Goal: Information Seeking & Learning: Learn about a topic

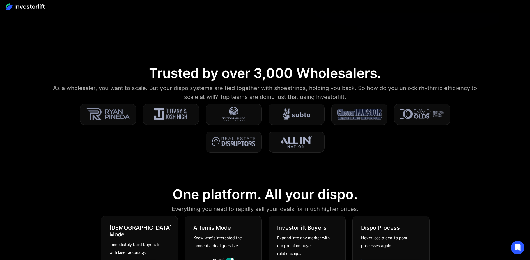
scroll to position [211, 0]
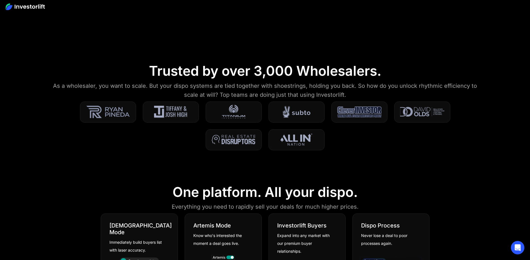
click at [201, 98] on div "As a wholesaler, you want to scale. But your dispo systems are tied together wi…" at bounding box center [265, 90] width 424 height 18
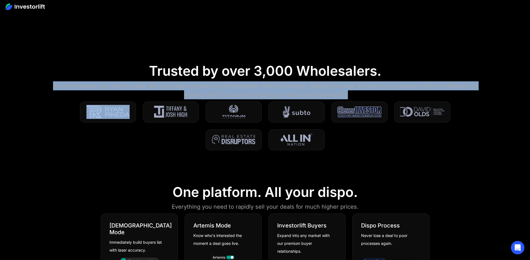
click at [201, 98] on div "As a wholesaler, you want to scale. But your dispo systems are tied together wi…" at bounding box center [265, 90] width 424 height 18
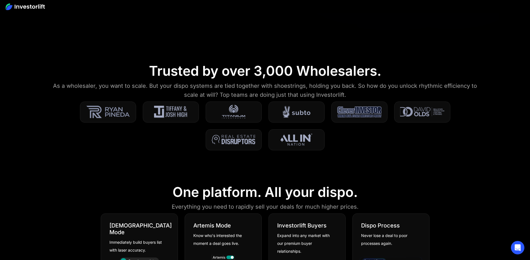
click at [201, 97] on div "As a wholesaler, you want to scale. But your dispo systems are tied together wi…" at bounding box center [265, 90] width 424 height 18
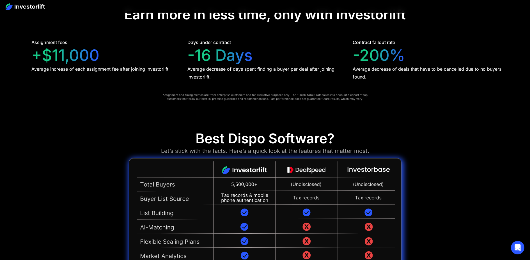
scroll to position [1369, 0]
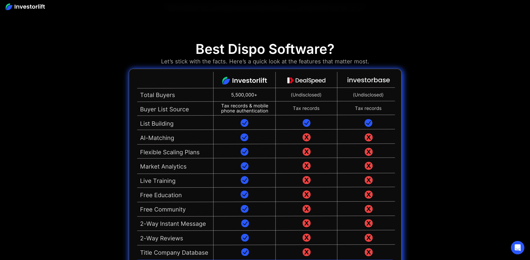
click at [279, 118] on img at bounding box center [265, 173] width 273 height 208
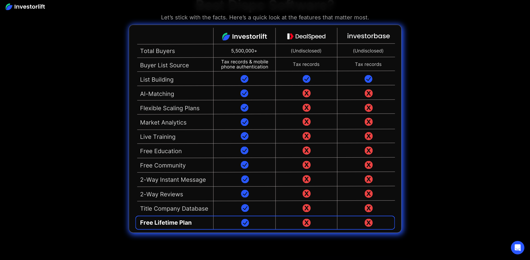
scroll to position [1477, 0]
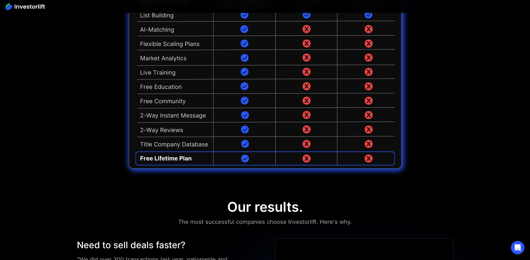
drag, startPoint x: 195, startPoint y: 162, endPoint x: 163, endPoint y: 153, distance: 33.4
click at [195, 162] on img at bounding box center [265, 64] width 273 height 208
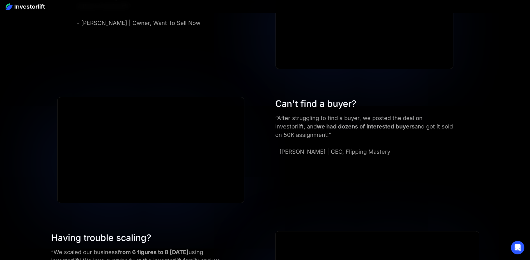
scroll to position [1762, 0]
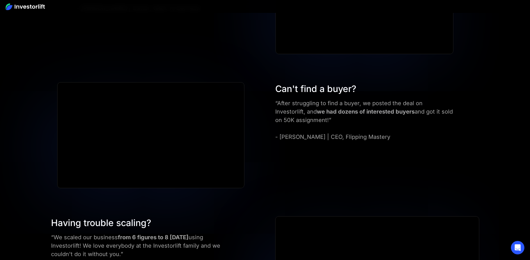
click at [342, 132] on div "“After struggling to find a buyer, we posted the deal on Investorlift, and we h…" at bounding box center [364, 120] width 178 height 42
click at [346, 105] on div "“After struggling to find a buyer, we posted the deal on Investorlift, and we h…" at bounding box center [364, 120] width 178 height 42
click at [346, 104] on div "“After struggling to find a buyer, we posted the deal on Investorlift, and we h…" at bounding box center [364, 120] width 178 height 42
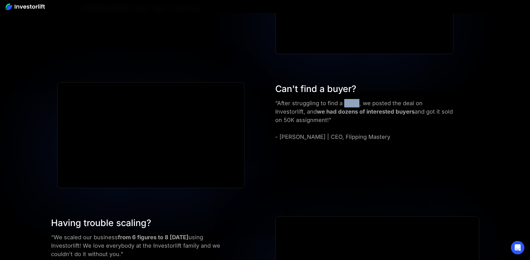
click at [346, 104] on div "“After struggling to find a buyer, we posted the deal on Investorlift, and we h…" at bounding box center [364, 120] width 178 height 42
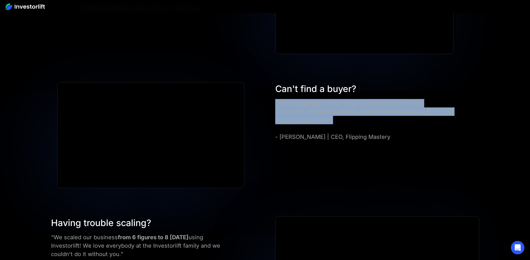
click at [346, 104] on div "“After struggling to find a buyer, we posted the deal on Investorlift, and we h…" at bounding box center [364, 120] width 178 height 42
drag, startPoint x: 325, startPoint y: 122, endPoint x: 308, endPoint y: 127, distance: 17.8
click at [325, 122] on div "“After struggling to find a buyer, we posted the deal on Investorlift, and we h…" at bounding box center [364, 120] width 178 height 42
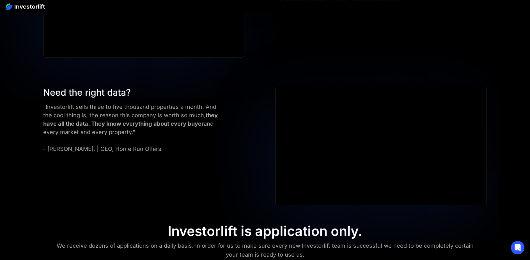
scroll to position [2473, 0]
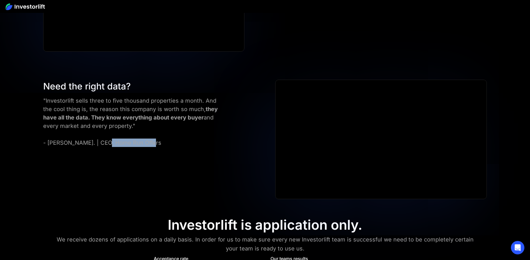
drag, startPoint x: 102, startPoint y: 144, endPoint x: 153, endPoint y: 146, distance: 51.7
click at [153, 146] on div ""Investorlift sells three to five thousand properties a month. And the cool thi…" at bounding box center [133, 122] width 181 height 50
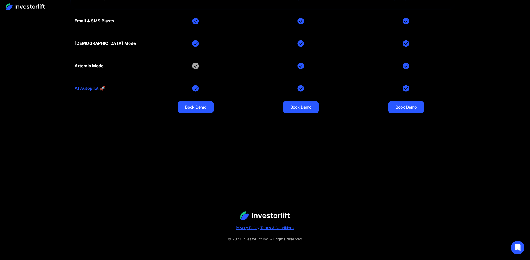
scroll to position [2768, 0]
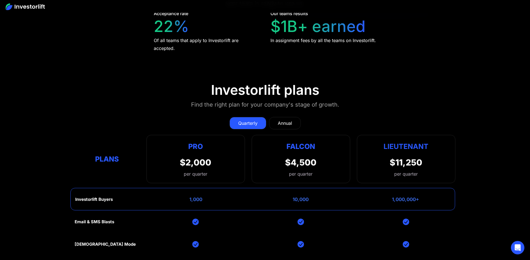
click at [197, 162] on div "$2,000" at bounding box center [195, 162] width 31 height 10
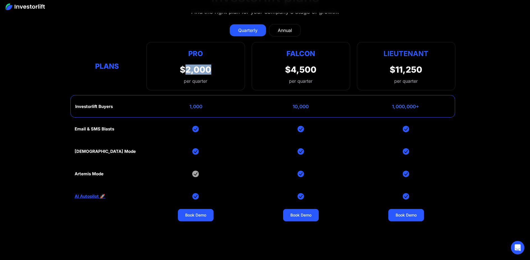
scroll to position [2812, 0]
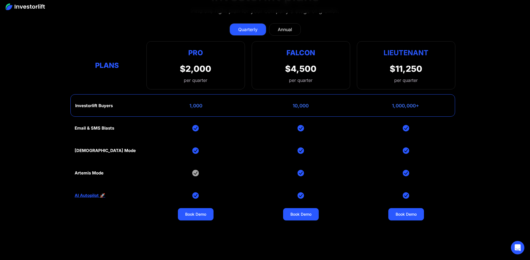
click at [214, 152] on div "Email & SMS Blasts God Mode Artemis Mode AI Autopilot 🚀 Book Demo Book Demo Boo…" at bounding box center [265, 195] width 381 height 157
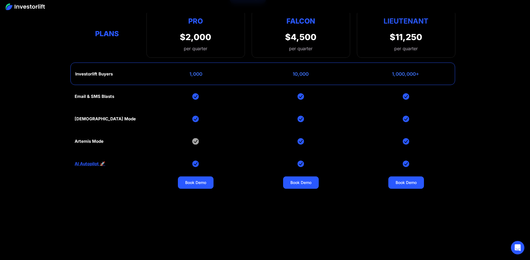
scroll to position [2745, 0]
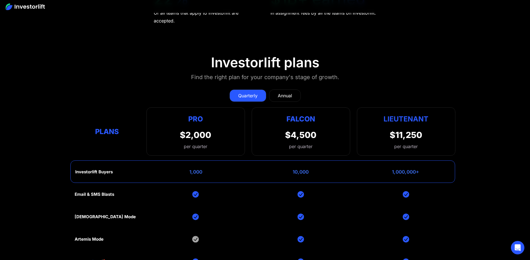
click at [291, 94] on div "Annual" at bounding box center [285, 95] width 14 height 7
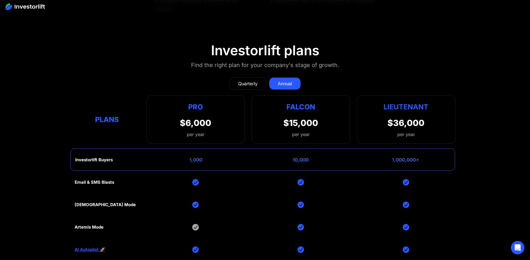
scroll to position [2763, 0]
